Goal: Task Accomplishment & Management: Use online tool/utility

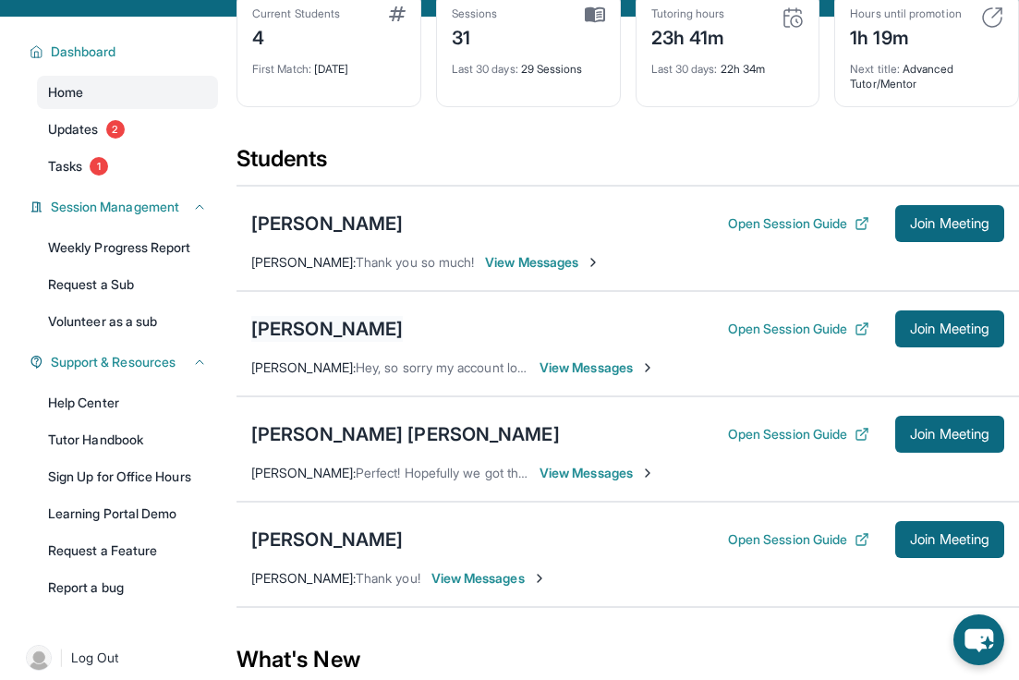
scroll to position [111, 0]
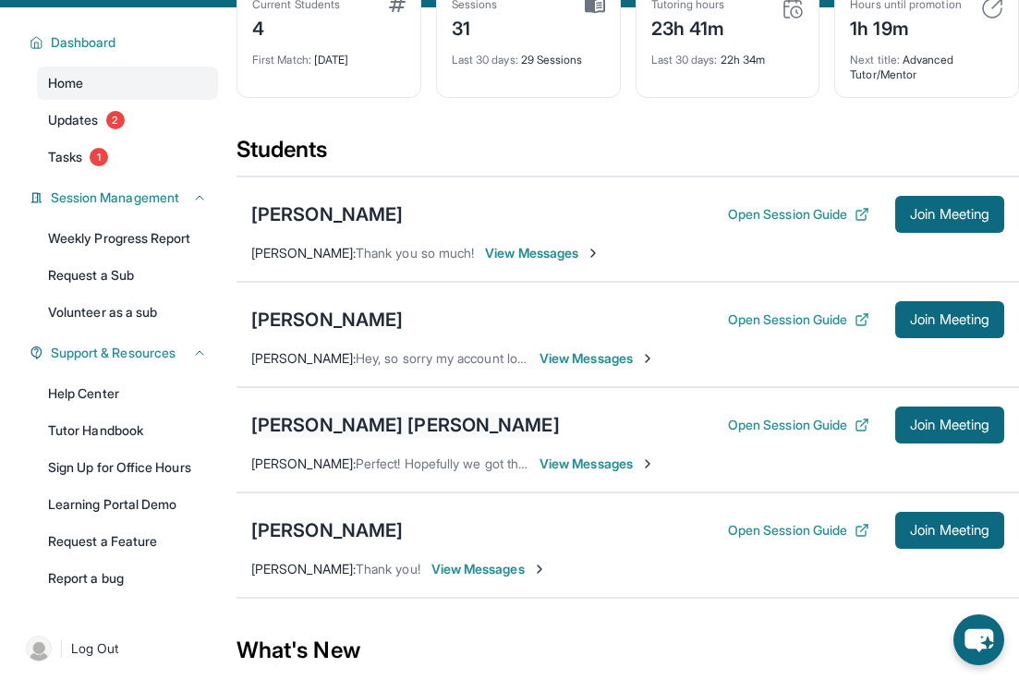
click at [364, 438] on div "Ethan Julius Tuazon" at bounding box center [405, 425] width 309 height 26
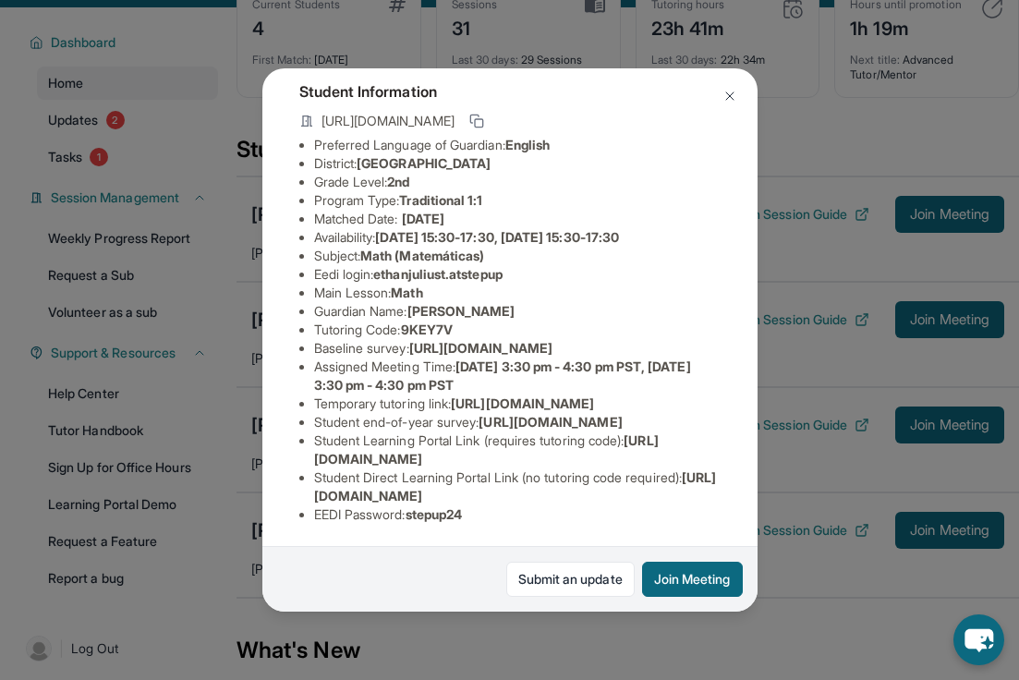
scroll to position [270, 0]
drag, startPoint x: 478, startPoint y: 511, endPoint x: 416, endPoint y: 512, distance: 61.9
click at [416, 512] on li "EEDI Password : stepup24" at bounding box center [517, 514] width 407 height 18
copy span "stepup24"
click at [727, 98] on img at bounding box center [729, 96] width 15 height 15
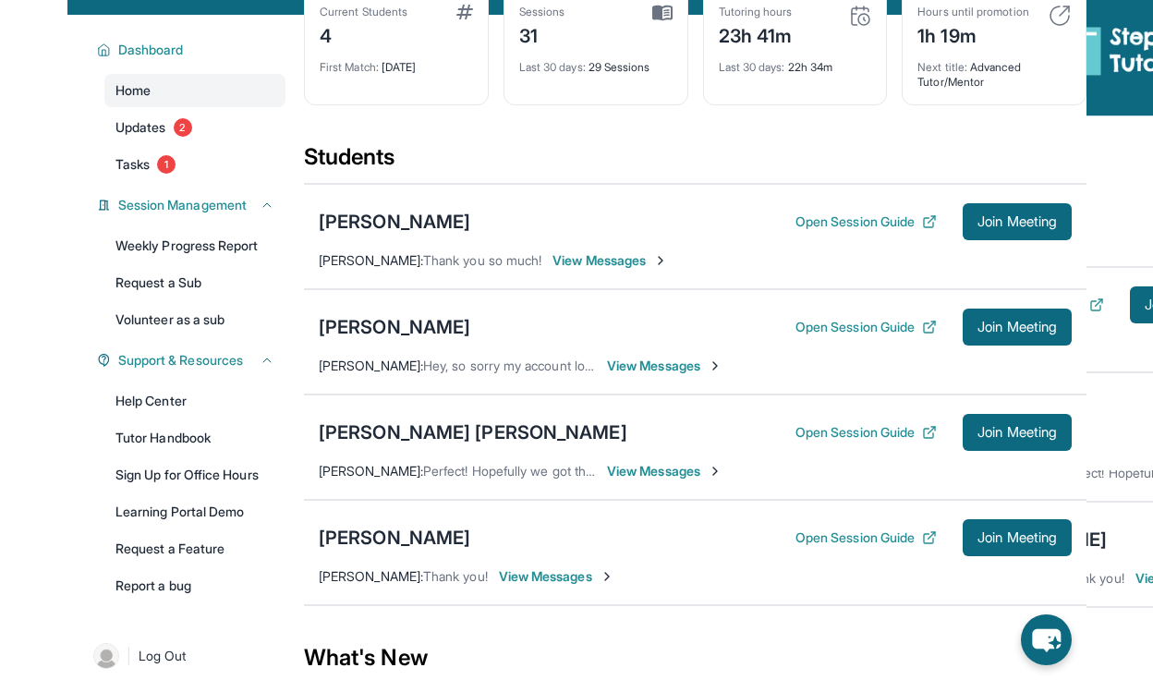
scroll to position [109, 0]
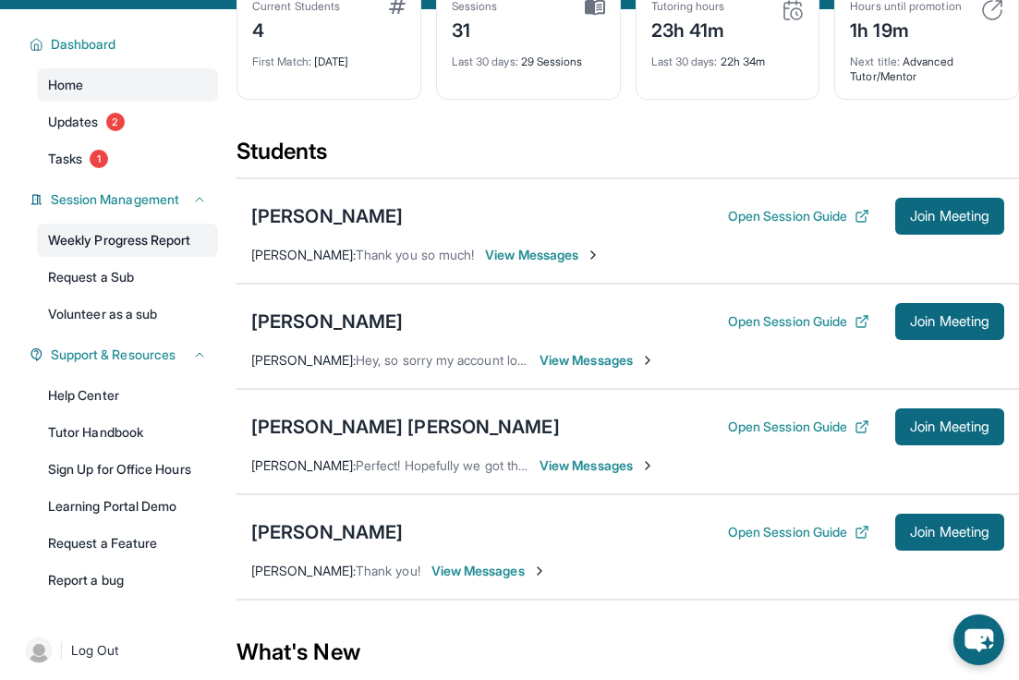
click at [124, 257] on link "Weekly Progress Report" at bounding box center [127, 240] width 181 height 33
click at [816, 436] on button "Open Session Guide" at bounding box center [798, 427] width 141 height 18
click at [322, 440] on div "[PERSON_NAME] [PERSON_NAME]" at bounding box center [405, 427] width 309 height 26
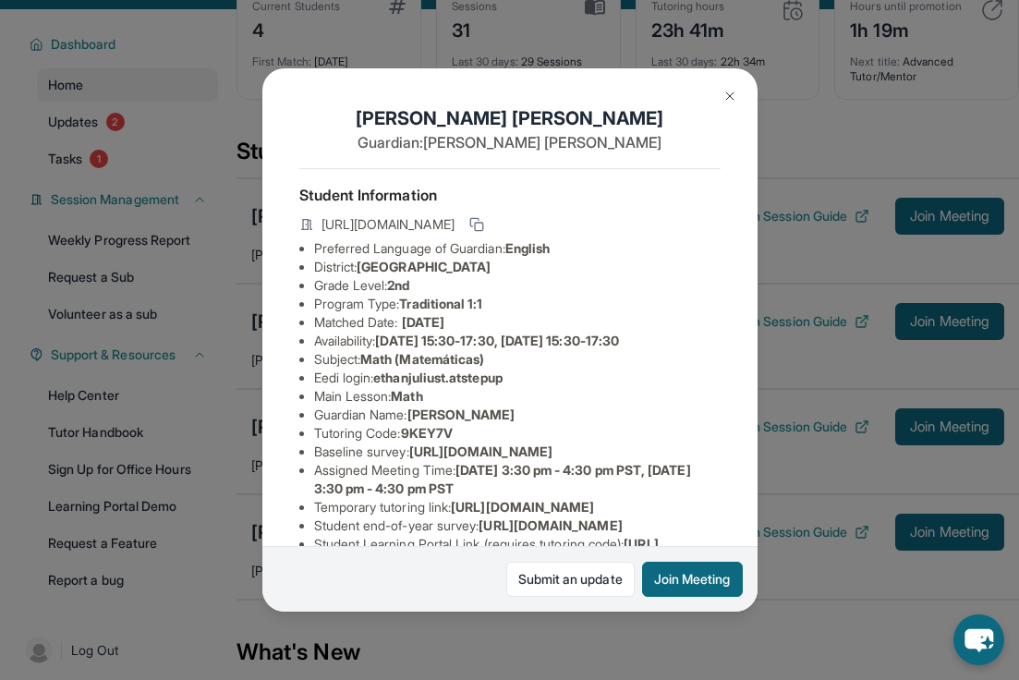
click at [722, 91] on img at bounding box center [729, 96] width 15 height 15
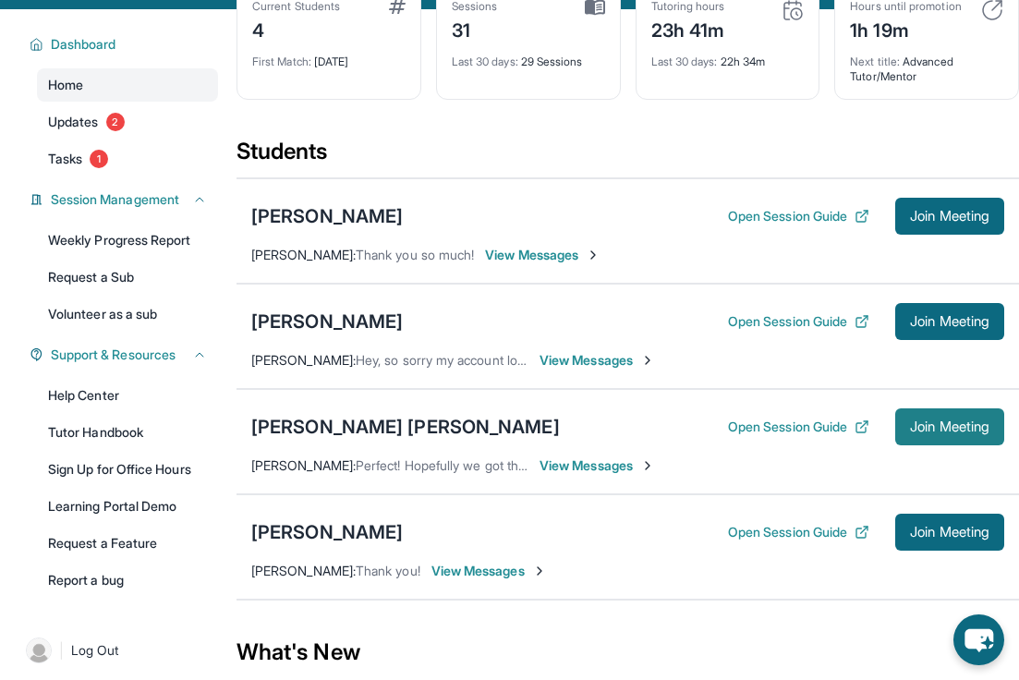
click at [991, 445] on button "Join Meeting" at bounding box center [949, 426] width 109 height 37
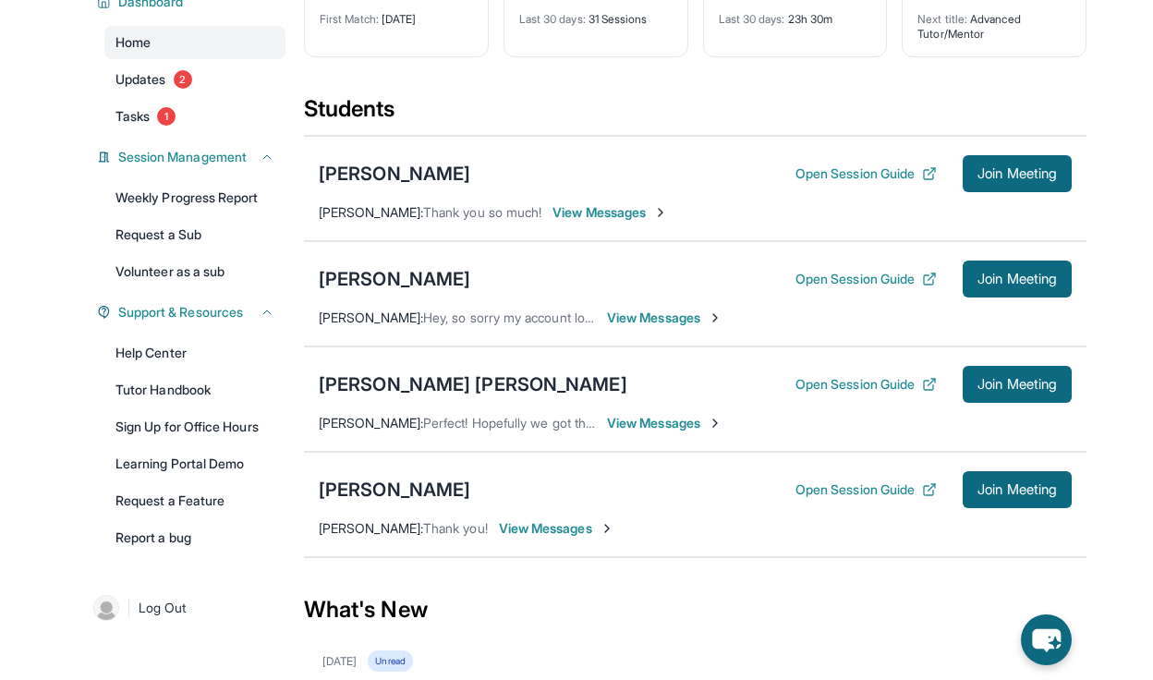
scroll to position [137, 0]
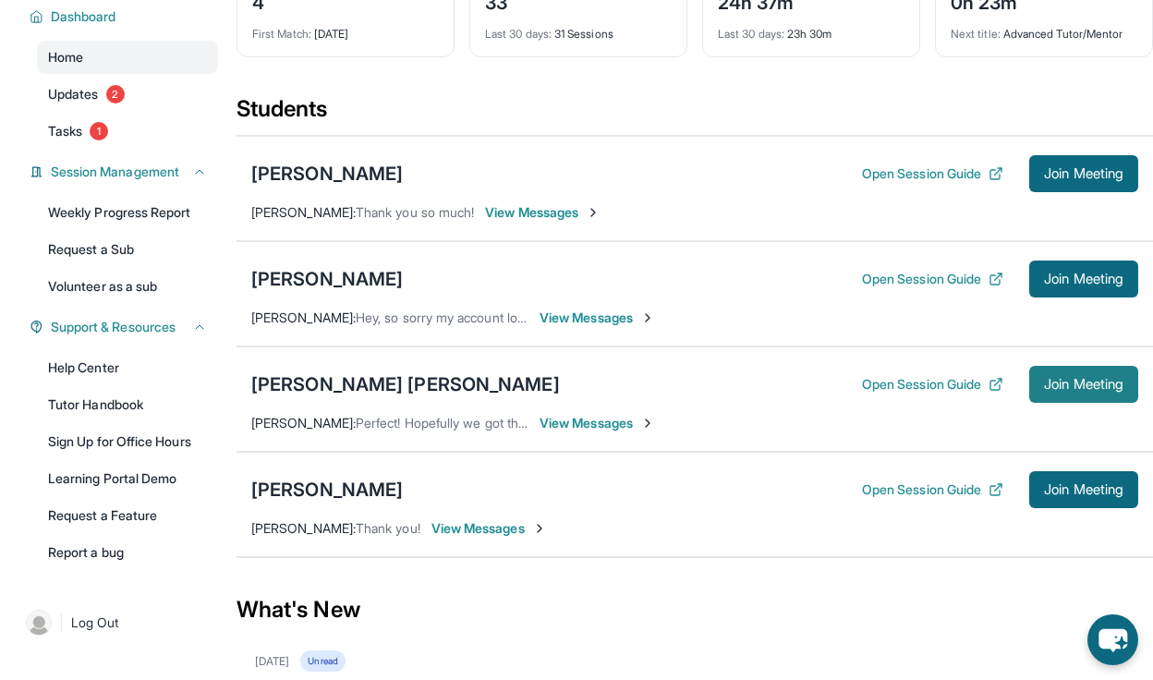
click at [1018, 389] on span "Join Meeting" at bounding box center [1083, 384] width 79 height 11
